Goal: Information Seeking & Learning: Check status

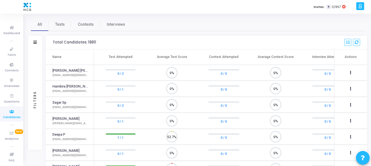
click at [37, 44] on div at bounding box center [35, 42] width 4 height 5
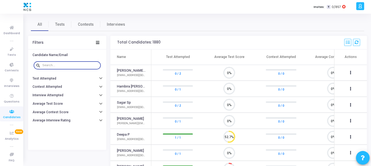
click at [75, 66] on input "text" at bounding box center [70, 65] width 56 height 3
paste input "9811939167"
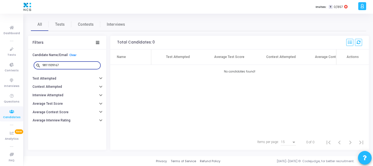
drag, startPoint x: 66, startPoint y: 64, endPoint x: 41, endPoint y: 64, distance: 25.1
click at [41, 64] on div "search 9811939167" at bounding box center [67, 65] width 67 height 9
paste input "[EMAIL_ADDRESS][DOMAIN_NAME]"
type input "[EMAIL_ADDRESS][DOMAIN_NAME]"
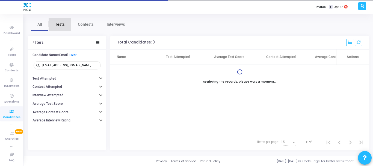
click at [67, 28] on link "Tests" at bounding box center [60, 24] width 23 height 13
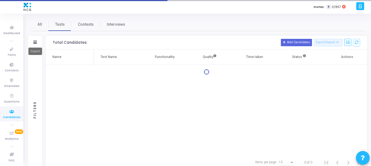
click at [36, 42] on icon at bounding box center [35, 42] width 4 height 3
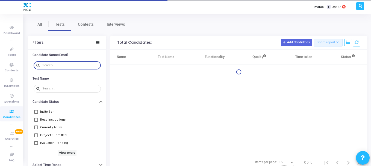
click at [56, 66] on input "text" at bounding box center [70, 65] width 56 height 3
paste input "[EMAIL_ADDRESS][DOMAIN_NAME]"
type input "[EMAIL_ADDRESS][DOMAIN_NAME]"
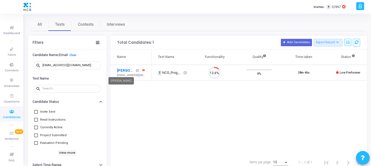
click at [123, 70] on link "[PERSON_NAME]" at bounding box center [125, 70] width 17 height 5
